Goal: Task Accomplishment & Management: Manage account settings

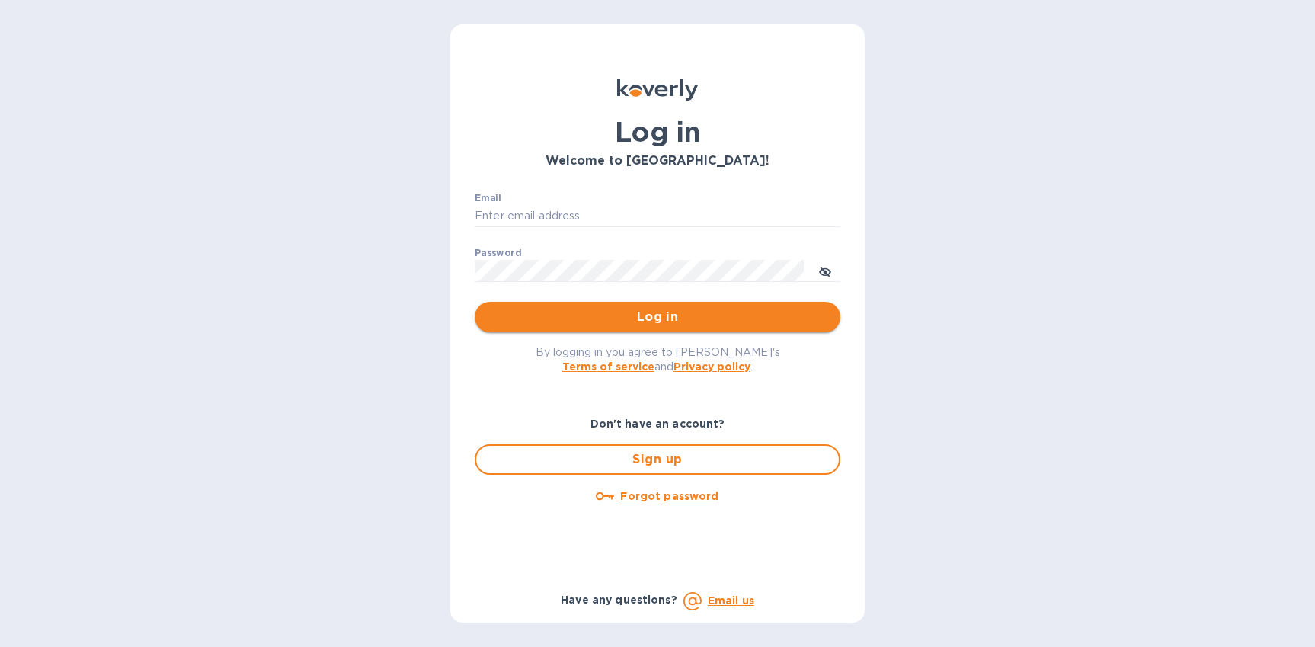
type input "[EMAIL_ADDRESS][DOMAIN_NAME]"
click at [591, 318] on span "Log in" at bounding box center [657, 317] width 341 height 18
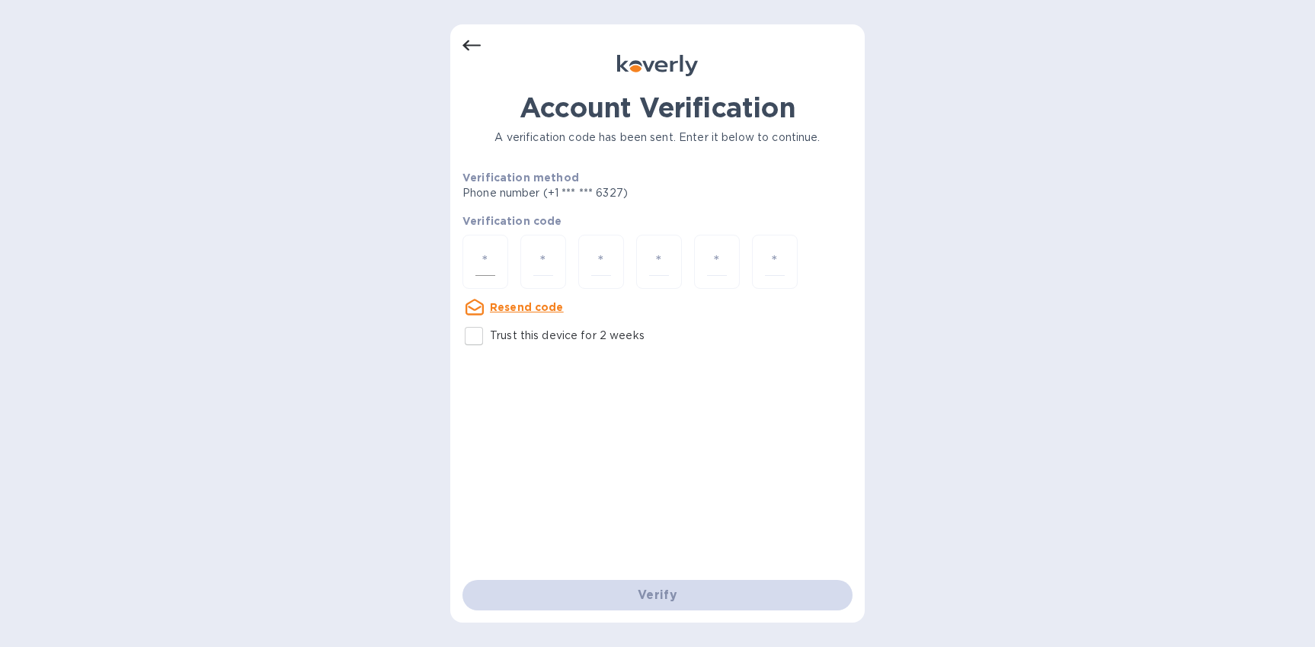
click at [475, 263] on input "number" at bounding box center [485, 262] width 20 height 28
type input "8"
type input "2"
type input "8"
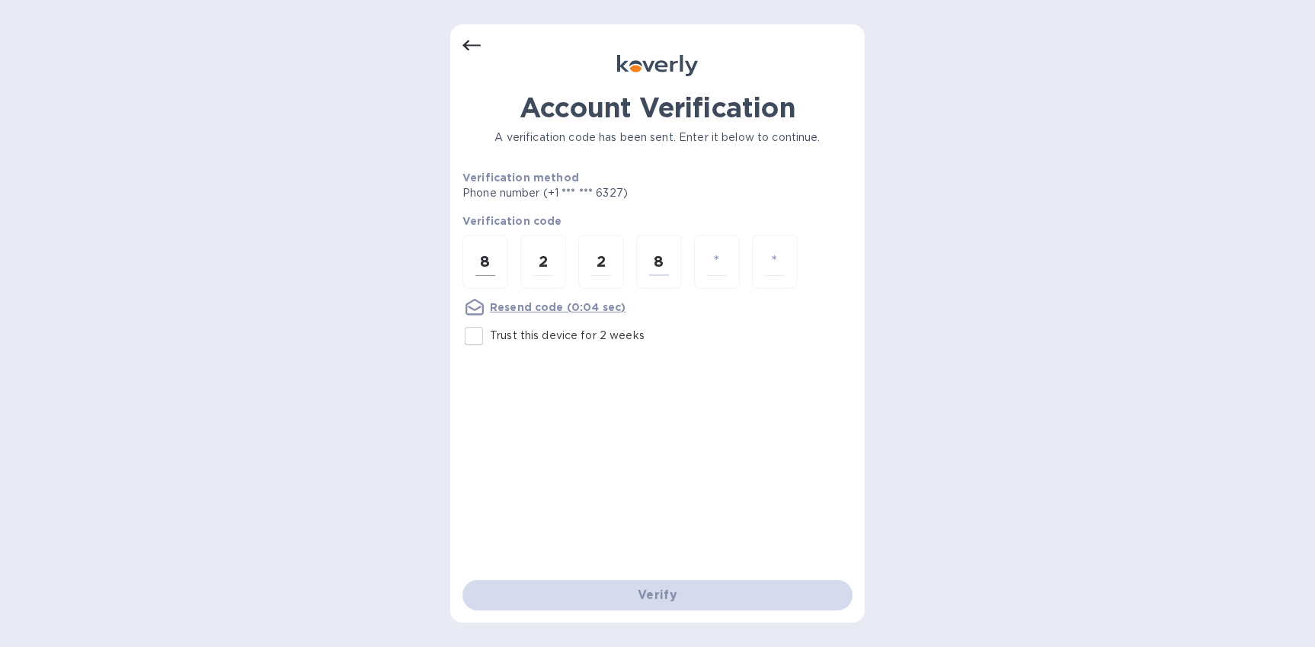
type input "0"
type input "8"
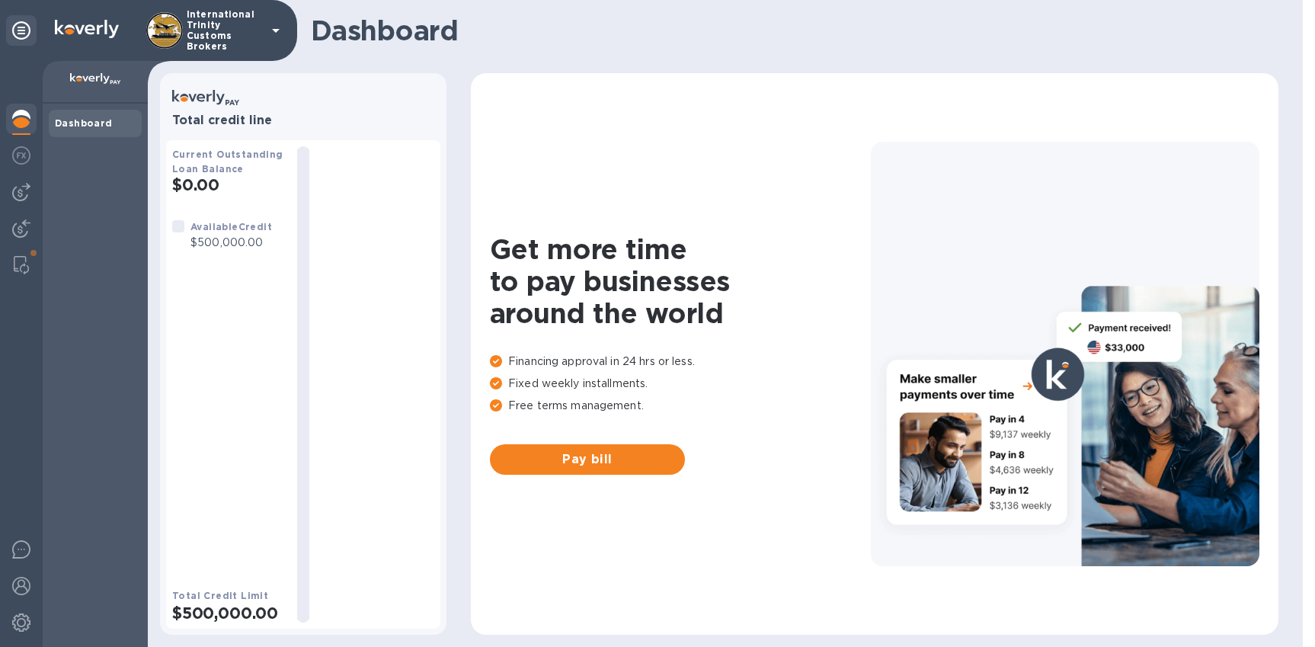
click at [22, 130] on div at bounding box center [21, 121] width 30 height 34
click at [98, 130] on div "Dashboard" at bounding box center [95, 123] width 81 height 15
click at [80, 120] on b "Dashboard" at bounding box center [84, 122] width 58 height 11
click at [22, 222] on img at bounding box center [21, 228] width 18 height 18
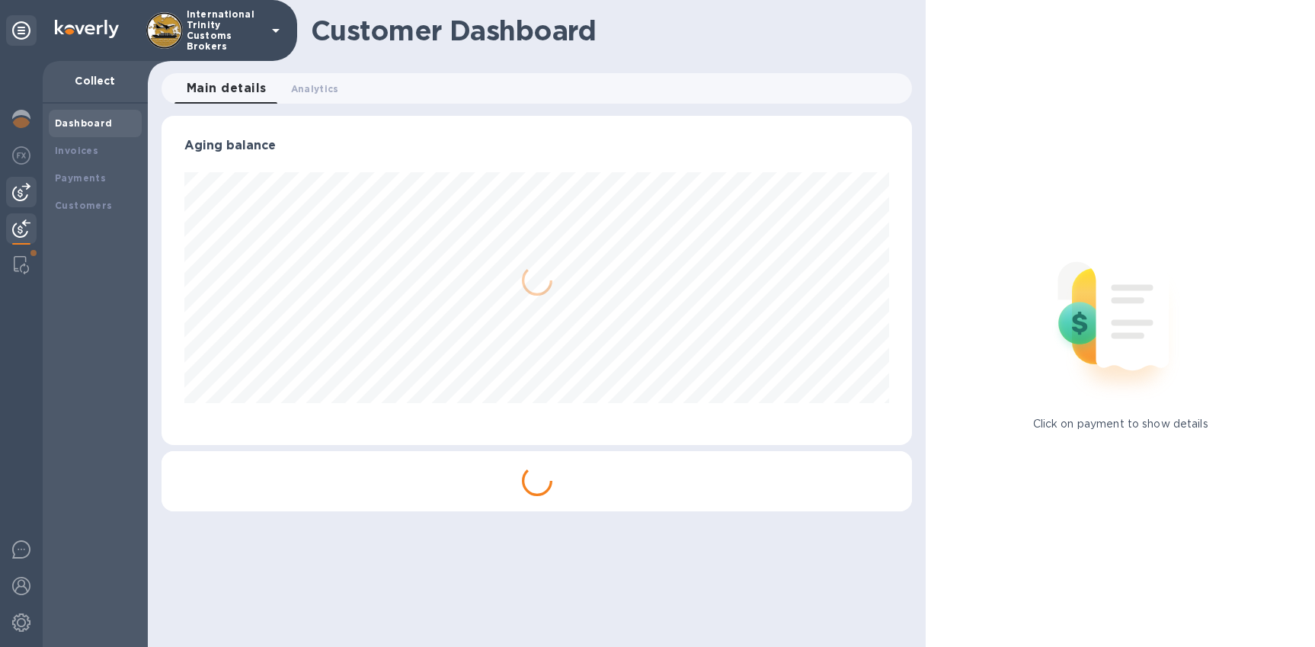
scroll to position [329, 751]
click at [23, 202] on div at bounding box center [21, 192] width 30 height 30
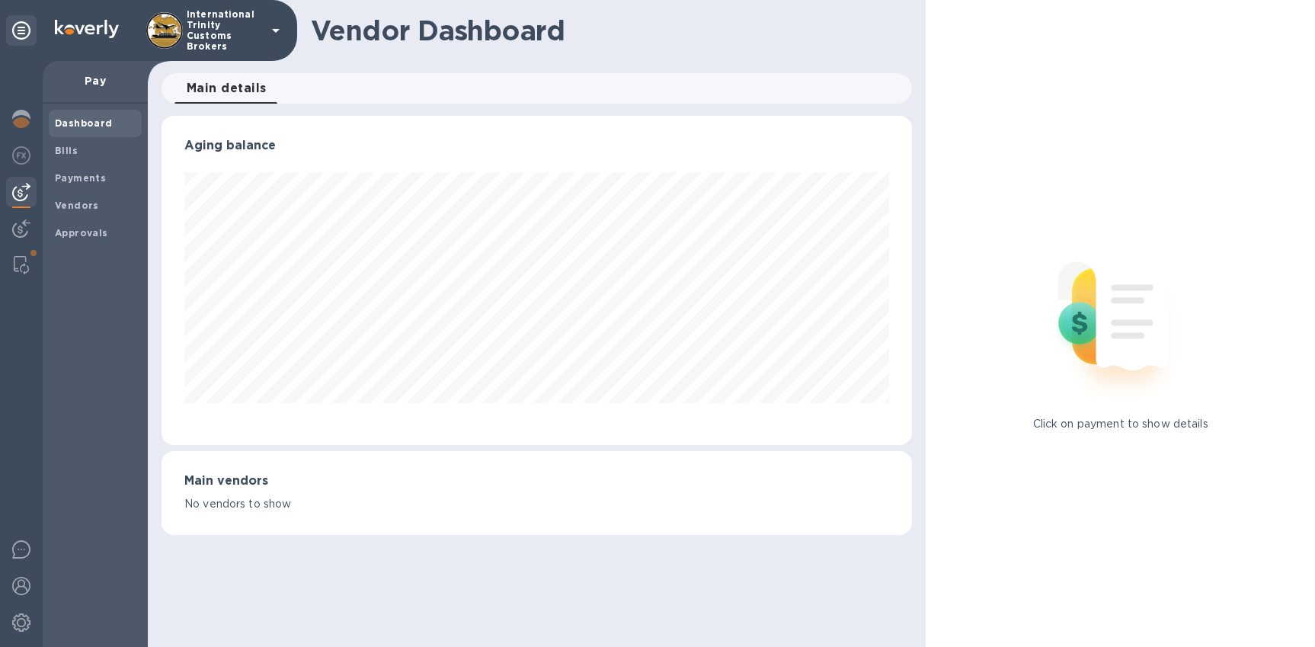
scroll to position [329, 751]
click at [94, 203] on b "Vendors" at bounding box center [77, 205] width 44 height 11
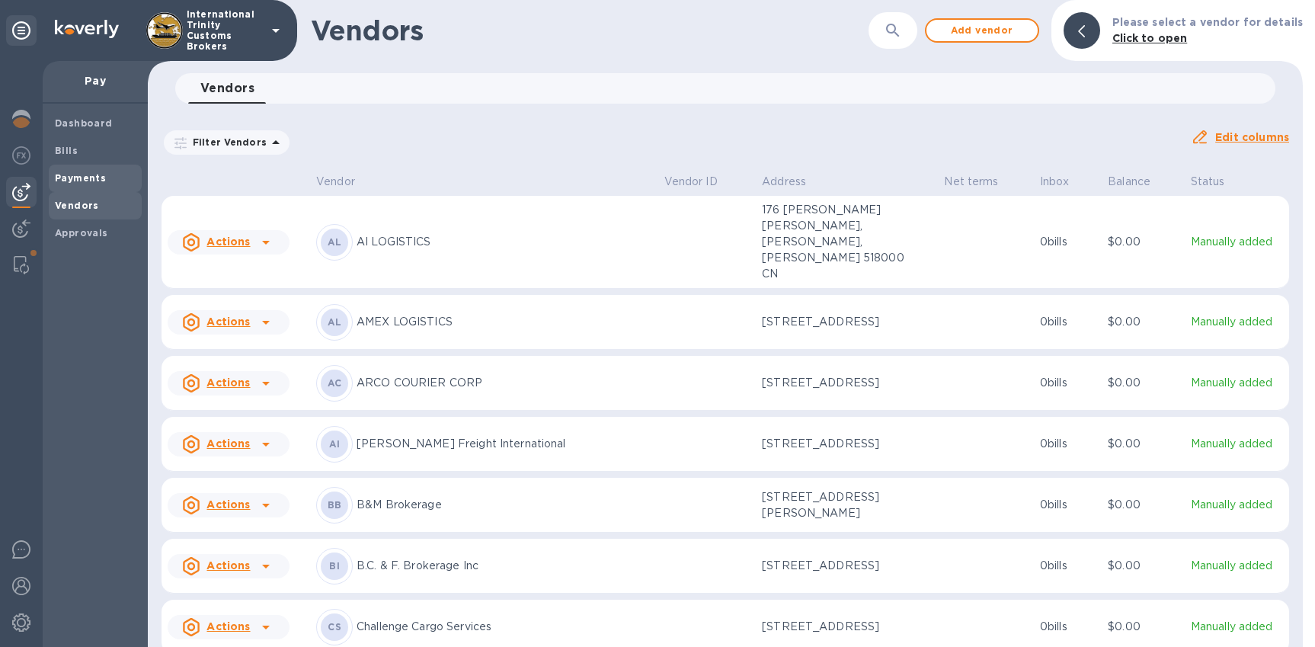
click at [96, 177] on b "Payments" at bounding box center [80, 177] width 51 height 11
